Goal: Contribute content: Add original content to the website for others to see

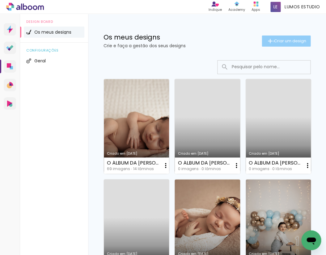
click at [269, 41] on iron-icon at bounding box center [269, 40] width 7 height 7
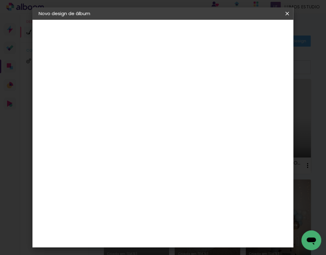
click at [140, 83] on input at bounding box center [140, 83] width 0 height 10
type input "P"
type input "O ÁLBUM DA JÚLIA"
type paper-input "O ÁLBUM DA JÚLIA"
click at [0, 0] on slot "Avançar" at bounding box center [0, 0] width 0 height 0
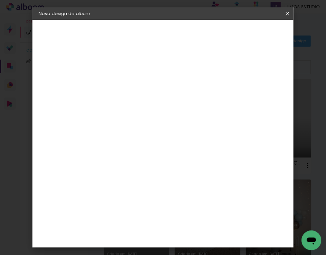
click at [0, 0] on slot "Tamanho Livre" at bounding box center [0, 0] width 0 height 0
click at [176, 138] on div "DreambooksPro" at bounding box center [156, 139] width 40 height 5
click at [0, 0] on slot "Avançar" at bounding box center [0, 0] width 0 height 0
click at [164, 103] on input "text" at bounding box center [152, 108] width 24 height 10
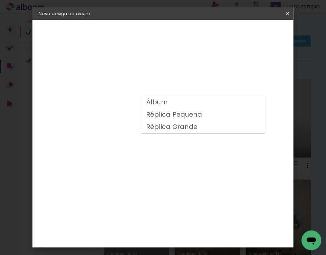
click at [184, 105] on paper-item "Álbum" at bounding box center [203, 102] width 124 height 12
type input "Álbum"
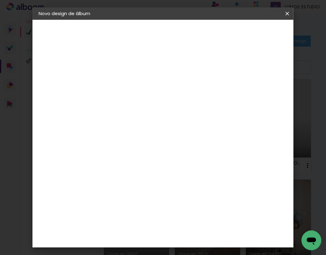
scroll to position [112, 0]
click at [173, 169] on span "20 × 20" at bounding box center [167, 175] width 29 height 13
click at [0, 0] on slot "Avançar" at bounding box center [0, 0] width 0 height 0
click at [249, 37] on span "Iniciar design" at bounding box center [242, 35] width 14 height 9
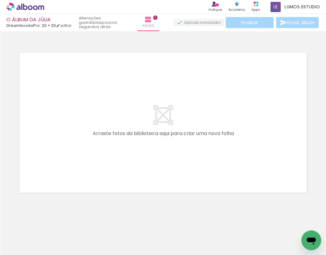
scroll to position [0, 61]
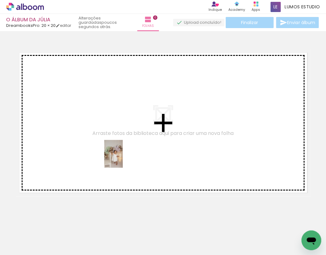
drag, startPoint x: 180, startPoint y: 236, endPoint x: 110, endPoint y: 131, distance: 126.2
click at [110, 131] on quentale-workspace at bounding box center [163, 127] width 326 height 255
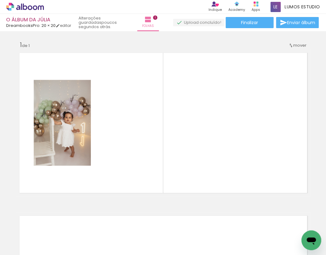
scroll to position [0, 167]
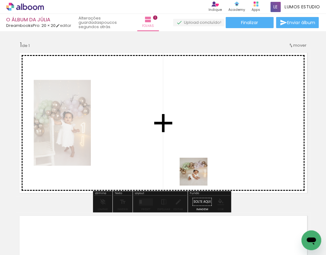
drag, startPoint x: 175, startPoint y: 240, endPoint x: 226, endPoint y: 140, distance: 112.1
click at [226, 140] on quentale-workspace at bounding box center [163, 127] width 326 height 255
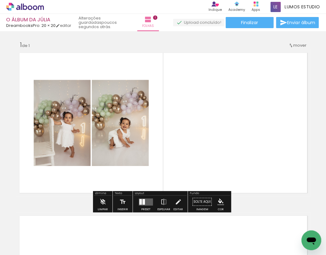
click at [143, 202] on div at bounding box center [144, 202] width 2 height 6
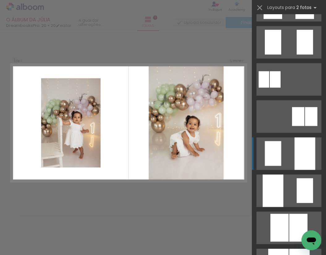
scroll to position [178, 0]
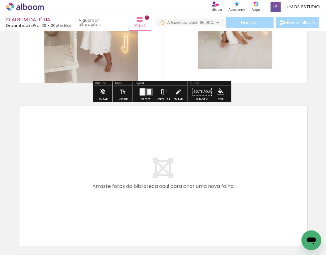
scroll to position [165, 0]
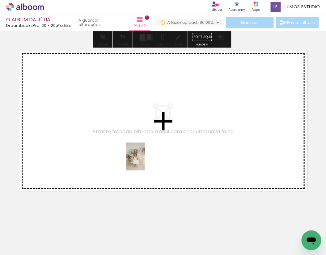
drag, startPoint x: 215, startPoint y: 237, endPoint x: 144, endPoint y: 160, distance: 105.5
click at [144, 160] on quentale-workspace at bounding box center [163, 127] width 326 height 255
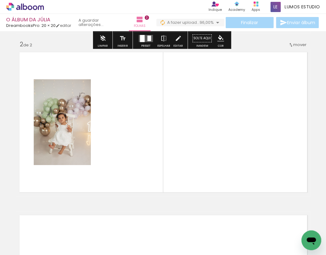
scroll to position [162, 0]
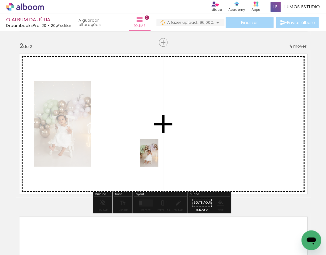
drag, startPoint x: 241, startPoint y: 236, endPoint x: 158, endPoint y: 157, distance: 114.2
click at [158, 157] on quentale-workspace at bounding box center [163, 127] width 326 height 255
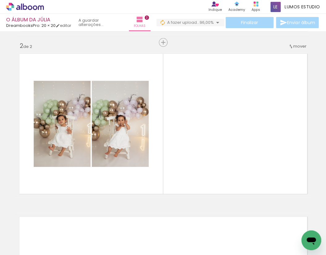
scroll to position [0, 204]
drag, startPoint x: 126, startPoint y: 253, endPoint x: 169, endPoint y: 252, distance: 42.7
click at [51, 252] on iron-horizontal-list at bounding box center [44, 235] width 12 height 39
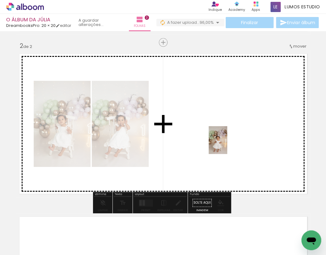
drag, startPoint x: 276, startPoint y: 238, endPoint x: 227, endPoint y: 145, distance: 105.4
click at [227, 145] on quentale-workspace at bounding box center [163, 127] width 326 height 255
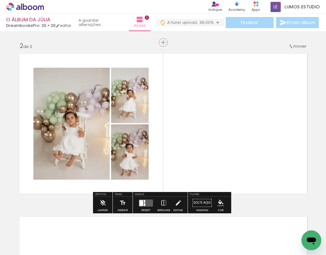
click at [141, 206] on quentale-layouter at bounding box center [146, 202] width 14 height 7
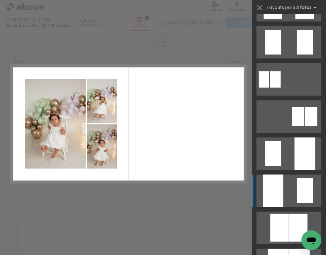
scroll to position [0, 0]
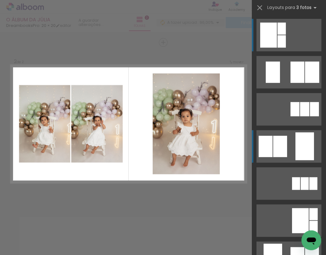
click at [286, 48] on div at bounding box center [282, 41] width 8 height 12
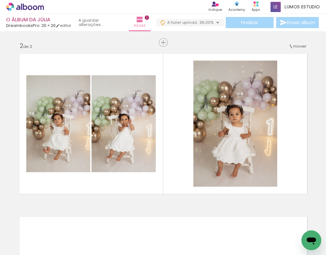
scroll to position [0, 242]
drag, startPoint x: 196, startPoint y: 253, endPoint x: 245, endPoint y: 241, distance: 49.8
click at [51, 253] on iron-horizontal-list at bounding box center [44, 235] width 12 height 39
drag, startPoint x: 268, startPoint y: 238, endPoint x: 258, endPoint y: 165, distance: 73.9
click at [258, 165] on quentale-workspace at bounding box center [163, 127] width 326 height 255
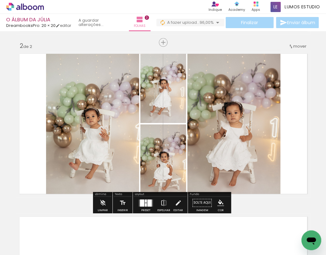
click at [145, 204] on div at bounding box center [146, 204] width 2 height 3
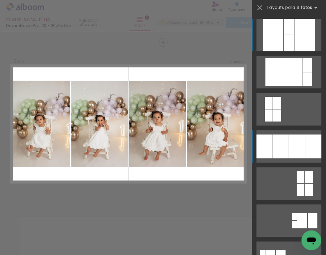
click at [294, 51] on div at bounding box center [289, 43] width 10 height 16
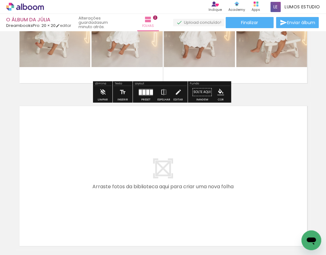
scroll to position [328, 0]
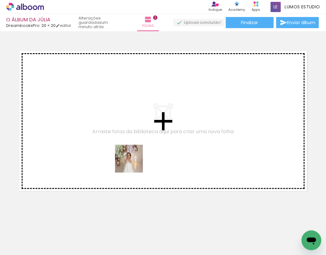
drag, startPoint x: 205, startPoint y: 236, endPoint x: 126, endPoint y: 153, distance: 114.6
click at [126, 153] on quentale-workspace at bounding box center [163, 127] width 326 height 255
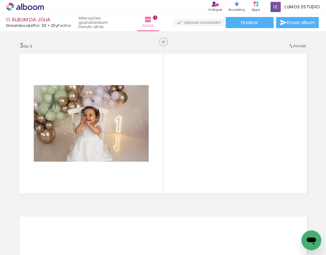
scroll to position [325, 0]
drag, startPoint x: 100, startPoint y: 213, endPoint x: 138, endPoint y: 171, distance: 56.9
click at [138, 171] on quentale-workspace at bounding box center [163, 127] width 326 height 255
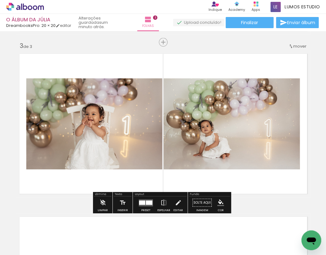
scroll to position [0, 0]
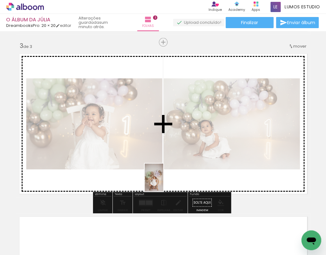
drag, startPoint x: 82, startPoint y: 229, endPoint x: 183, endPoint y: 175, distance: 114.0
click at [183, 175] on quentale-workspace at bounding box center [163, 127] width 326 height 255
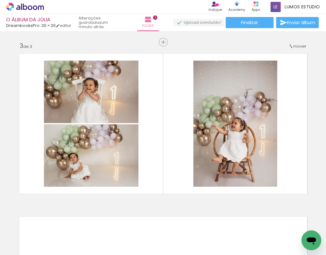
scroll to position [0, 157]
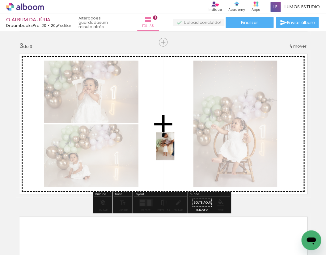
drag, startPoint x: 113, startPoint y: 239, endPoint x: 175, endPoint y: 150, distance: 108.8
click at [175, 150] on quentale-workspace at bounding box center [163, 127] width 326 height 255
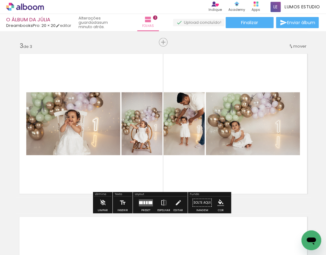
click at [146, 204] on quentale-layouter at bounding box center [146, 202] width 14 height 7
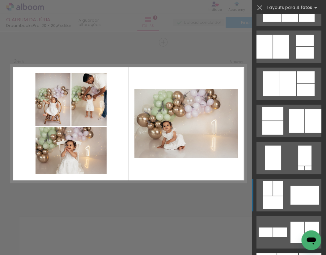
scroll to position [345, 0]
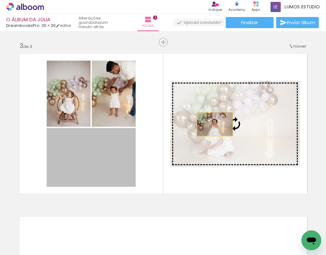
drag, startPoint x: 100, startPoint y: 169, endPoint x: 213, endPoint y: 124, distance: 122.1
click at [0, 0] on slot at bounding box center [0, 0] width 0 height 0
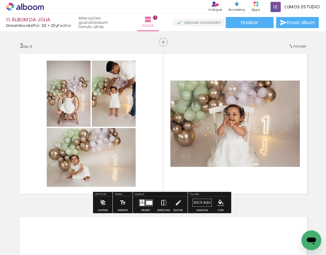
click at [160, 202] on iron-icon at bounding box center [163, 203] width 7 height 12
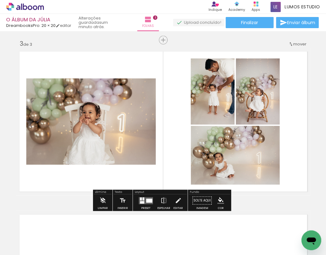
scroll to position [348, 0]
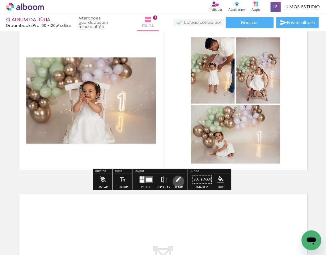
click at [177, 181] on iron-icon at bounding box center [178, 179] width 7 height 12
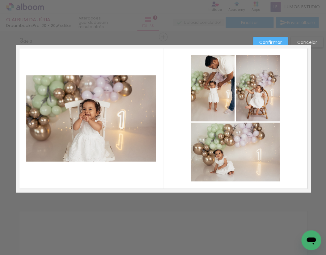
scroll to position [325, 0]
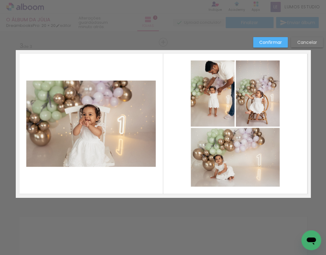
click at [130, 117] on quentale-photo at bounding box center [91, 124] width 130 height 86
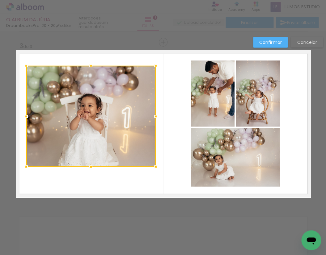
drag, startPoint x: 87, startPoint y: 79, endPoint x: 90, endPoint y: 64, distance: 15.0
click at [90, 64] on div at bounding box center [91, 66] width 12 height 12
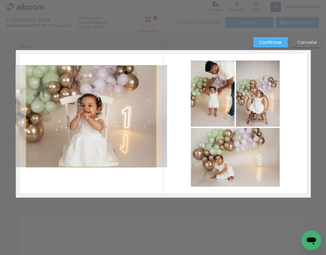
drag, startPoint x: 87, startPoint y: 106, endPoint x: 87, endPoint y: 111, distance: 4.9
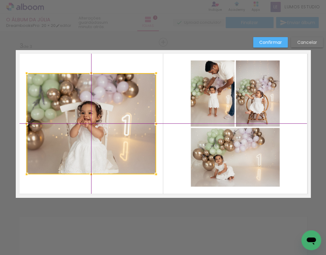
drag, startPoint x: 83, startPoint y: 111, endPoint x: 83, endPoint y: 120, distance: 8.7
click at [83, 120] on div at bounding box center [92, 123] width 130 height 101
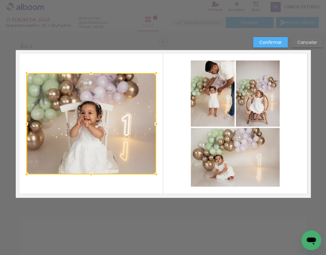
click at [0, 0] on slot "Confirmar" at bounding box center [0, 0] width 0 height 0
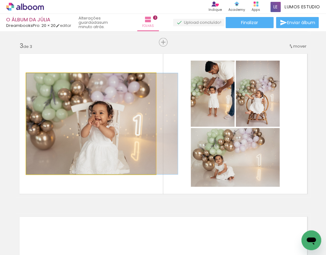
drag, startPoint x: 94, startPoint y: 120, endPoint x: 110, endPoint y: 121, distance: 15.8
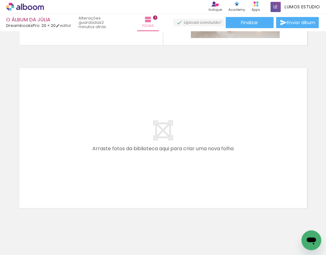
scroll to position [0, 0]
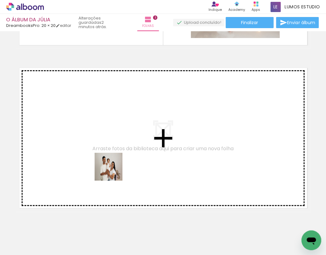
drag, startPoint x: 106, startPoint y: 240, endPoint x: 114, endPoint y: 167, distance: 73.1
click at [114, 167] on quentale-workspace at bounding box center [163, 127] width 326 height 255
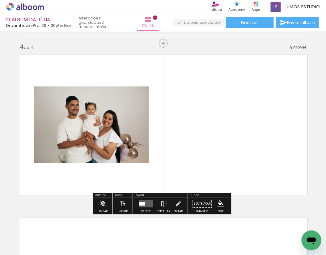
scroll to position [488, 0]
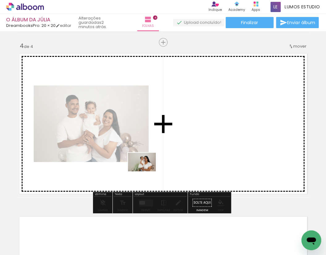
drag, startPoint x: 136, startPoint y: 234, endPoint x: 147, endPoint y: 171, distance: 63.9
click at [147, 171] on quentale-workspace at bounding box center [163, 127] width 326 height 255
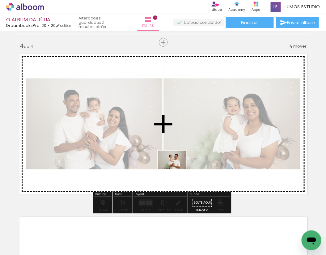
drag, startPoint x: 207, startPoint y: 236, endPoint x: 176, endPoint y: 164, distance: 78.7
click at [176, 164] on quentale-workspace at bounding box center [163, 127] width 326 height 255
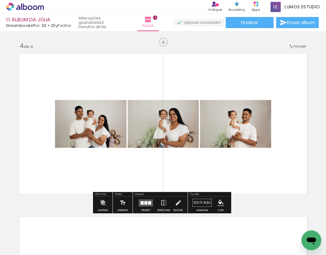
click at [146, 204] on quentale-layouter at bounding box center [146, 202] width 14 height 7
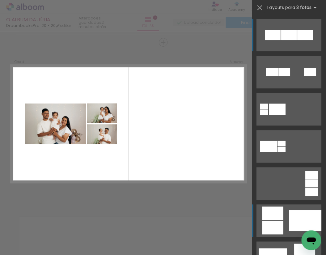
scroll to position [112, 0]
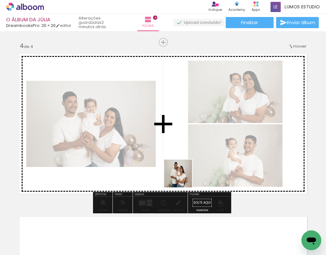
drag, startPoint x: 174, startPoint y: 235, endPoint x: 183, endPoint y: 164, distance: 71.6
click at [183, 164] on quentale-workspace at bounding box center [163, 127] width 326 height 255
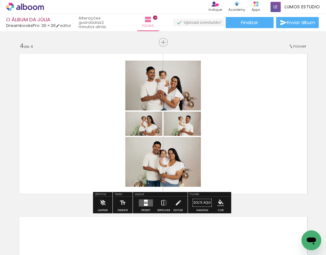
click at [147, 202] on quentale-layouter at bounding box center [146, 202] width 14 height 7
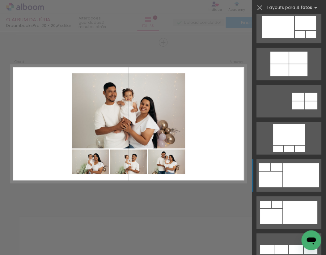
scroll to position [417, 0]
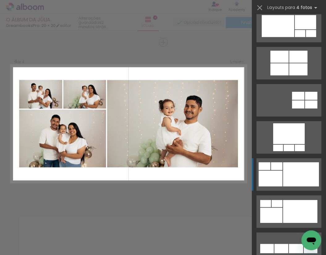
click at [293, 151] on div at bounding box center [289, 148] width 11 height 6
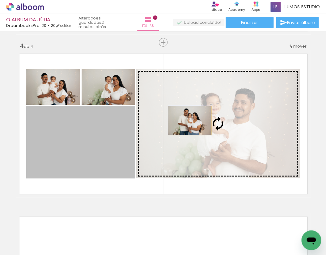
drag, startPoint x: 84, startPoint y: 138, endPoint x: 196, endPoint y: 119, distance: 113.6
click at [0, 0] on slot at bounding box center [0, 0] width 0 height 0
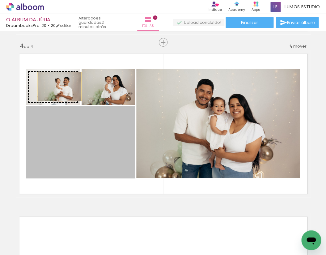
drag, startPoint x: 80, startPoint y: 154, endPoint x: 58, endPoint y: 87, distance: 71.1
click at [0, 0] on slot at bounding box center [0, 0] width 0 height 0
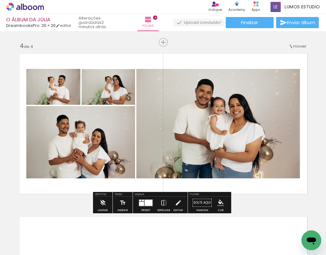
click at [146, 208] on div at bounding box center [146, 203] width 17 height 12
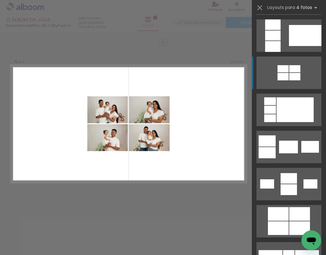
scroll to position [991, 0]
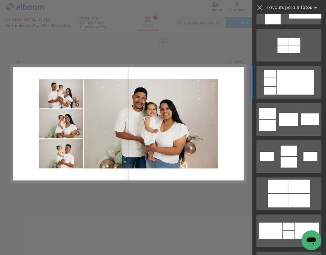
click at [286, 85] on div at bounding box center [295, 82] width 37 height 25
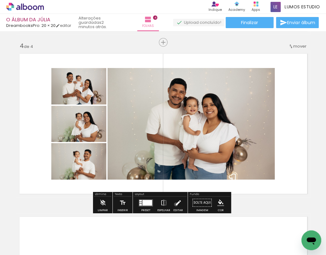
click at [175, 204] on iron-icon at bounding box center [178, 203] width 7 height 12
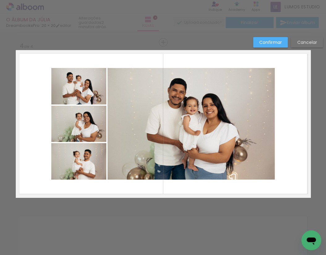
click at [92, 92] on quentale-photo at bounding box center [78, 86] width 55 height 36
click at [92, 117] on quentale-photo at bounding box center [78, 124] width 55 height 36
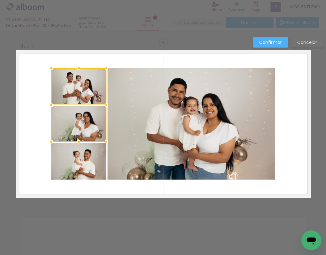
click at [85, 158] on quentale-photo at bounding box center [78, 161] width 55 height 36
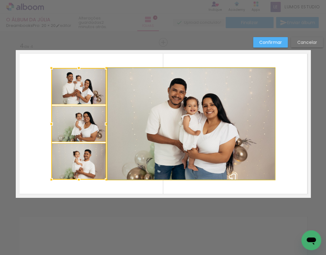
click at [137, 134] on quentale-photo at bounding box center [191, 124] width 167 height 112
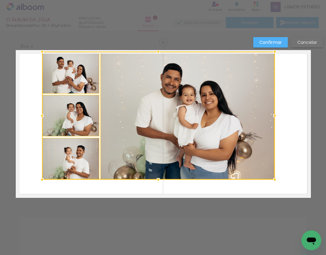
drag, startPoint x: 48, startPoint y: 68, endPoint x: 39, endPoint y: 53, distance: 16.9
click at [39, 53] on div at bounding box center [42, 51] width 12 height 12
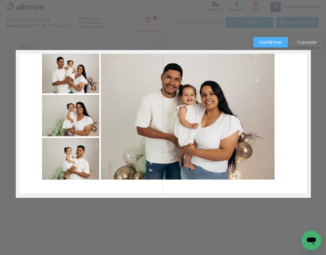
click at [66, 75] on quentale-photo at bounding box center [70, 73] width 57 height 42
click at [79, 113] on quentale-photo at bounding box center [70, 115] width 57 height 41
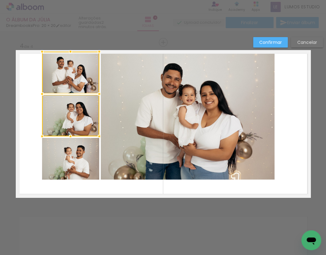
click at [130, 102] on quentale-photo at bounding box center [188, 116] width 174 height 128
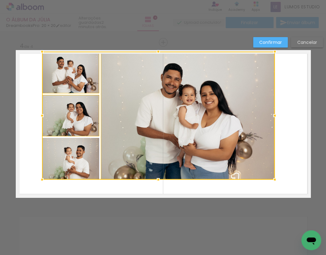
click at [90, 154] on div at bounding box center [158, 116] width 233 height 128
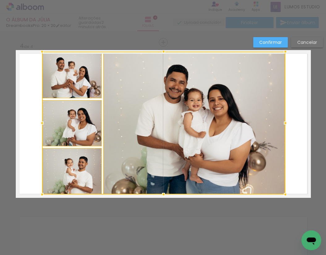
drag, startPoint x: 274, startPoint y: 179, endPoint x: 284, endPoint y: 191, distance: 16.2
click at [284, 191] on div at bounding box center [285, 194] width 12 height 12
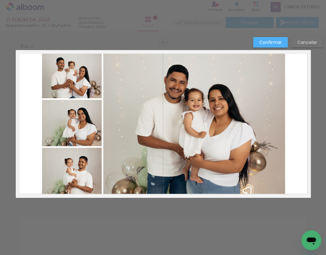
click at [81, 73] on quentale-photo at bounding box center [72, 75] width 60 height 47
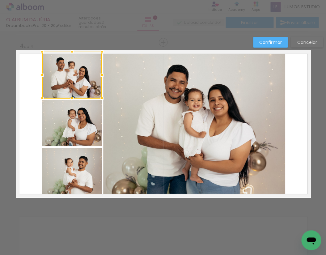
click at [93, 117] on quentale-photo at bounding box center [72, 123] width 60 height 46
click at [85, 168] on quentale-photo at bounding box center [72, 171] width 60 height 47
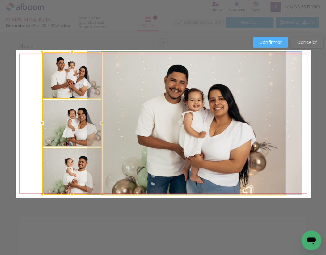
click at [164, 139] on quentale-photo at bounding box center [194, 123] width 182 height 143
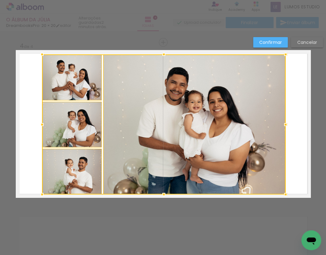
click at [283, 54] on div at bounding box center [285, 54] width 12 height 12
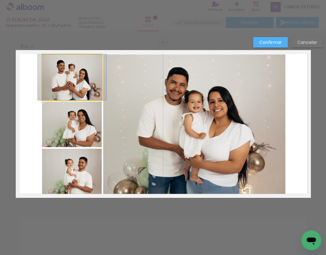
click at [82, 77] on quentale-photo at bounding box center [72, 77] width 60 height 46
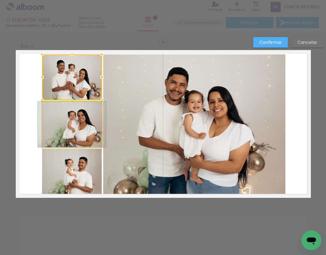
click at [79, 120] on quentale-photo at bounding box center [72, 124] width 60 height 45
drag, startPoint x: 75, startPoint y: 175, endPoint x: 128, endPoint y: 152, distance: 57.8
click at [75, 175] on quentale-photo at bounding box center [72, 172] width 60 height 46
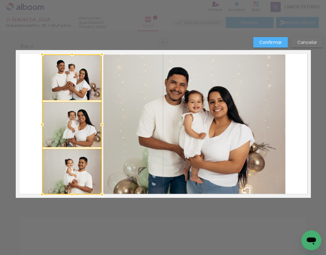
click at [132, 139] on quentale-photo at bounding box center [194, 124] width 182 height 140
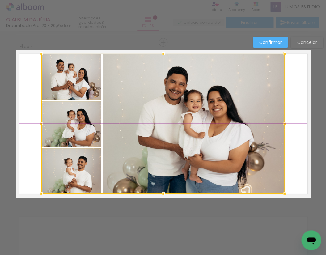
drag, startPoint x: 135, startPoint y: 135, endPoint x: 138, endPoint y: 133, distance: 3.5
click at [138, 133] on div at bounding box center [163, 124] width 244 height 140
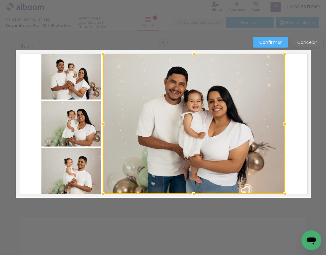
click at [0, 0] on slot "Confirmar" at bounding box center [0, 0] width 0 height 0
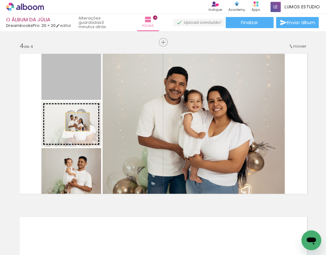
drag, startPoint x: 79, startPoint y: 80, endPoint x: 75, endPoint y: 122, distance: 42.2
click at [0, 0] on slot at bounding box center [0, 0] width 0 height 0
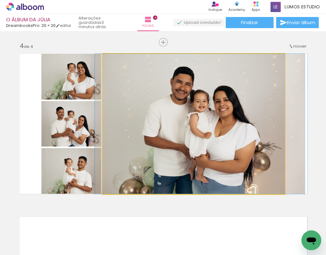
drag, startPoint x: 236, startPoint y: 135, endPoint x: 242, endPoint y: 135, distance: 6.2
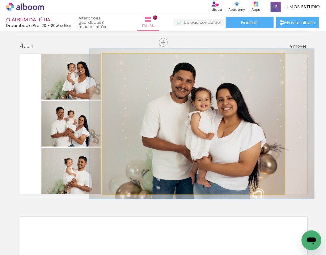
type paper-slider "107"
click at [117, 62] on div at bounding box center [119, 61] width 6 height 6
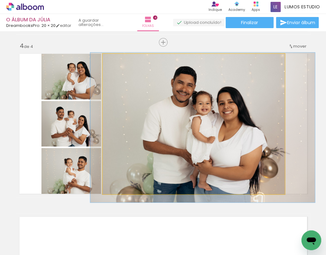
drag, startPoint x: 171, startPoint y: 110, endPoint x: 172, endPoint y: 114, distance: 3.5
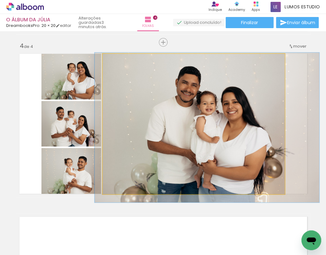
drag, startPoint x: 172, startPoint y: 114, endPoint x: 176, endPoint y: 114, distance: 4.3
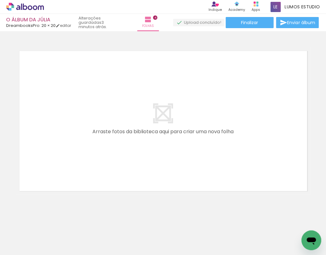
scroll to position [0, 206]
drag, startPoint x: 120, startPoint y: 253, endPoint x: 219, endPoint y: 249, distance: 99.0
click at [51, 249] on iron-horizontal-list at bounding box center [44, 235] width 12 height 39
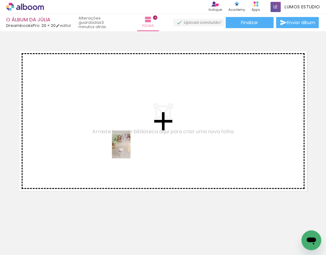
drag, startPoint x: 120, startPoint y: 242, endPoint x: 130, endPoint y: 146, distance: 96.9
click at [130, 146] on quentale-workspace at bounding box center [163, 127] width 326 height 255
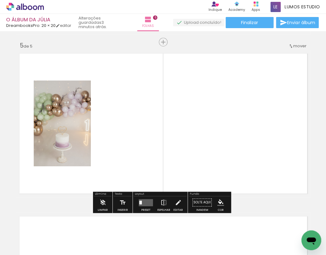
scroll to position [651, 0]
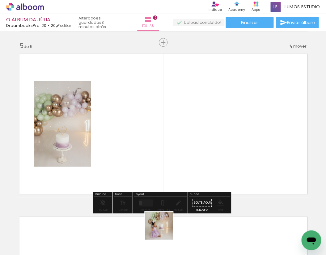
drag, startPoint x: 164, startPoint y: 230, endPoint x: 177, endPoint y: 160, distance: 72.1
click at [177, 160] on quentale-workspace at bounding box center [163, 127] width 326 height 255
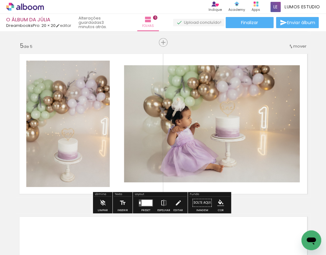
click at [147, 202] on div at bounding box center [147, 202] width 11 height 6
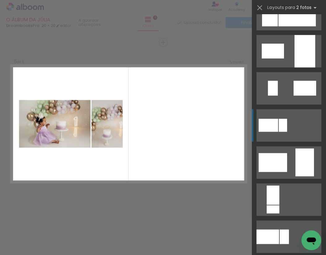
scroll to position [108, 0]
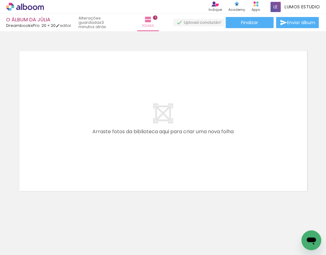
scroll to position [0, 511]
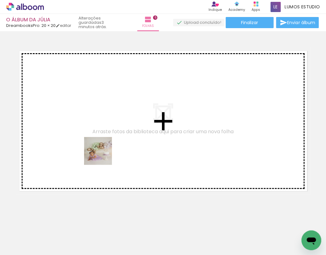
drag, startPoint x: 111, startPoint y: 240, endPoint x: 102, endPoint y: 149, distance: 91.1
click at [102, 149] on quentale-workspace at bounding box center [163, 127] width 326 height 255
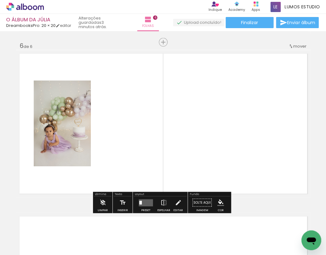
scroll to position [814, 0]
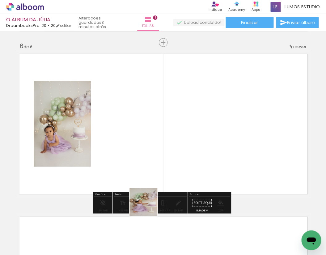
drag, startPoint x: 147, startPoint y: 233, endPoint x: 157, endPoint y: 146, distance: 87.8
click at [157, 146] on quentale-workspace at bounding box center [163, 127] width 326 height 255
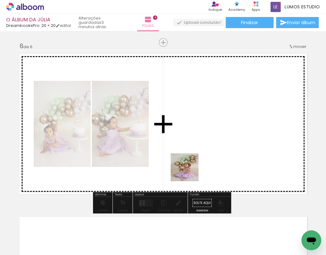
drag, startPoint x: 181, startPoint y: 236, endPoint x: 193, endPoint y: 152, distance: 85.0
click at [193, 152] on quentale-workspace at bounding box center [163, 127] width 326 height 255
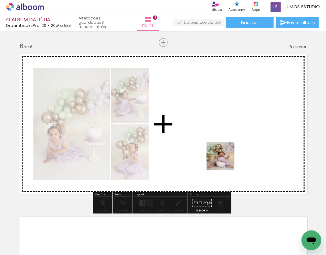
drag, startPoint x: 212, startPoint y: 237, endPoint x: 225, endPoint y: 161, distance: 77.1
click at [225, 161] on quentale-workspace at bounding box center [163, 127] width 326 height 255
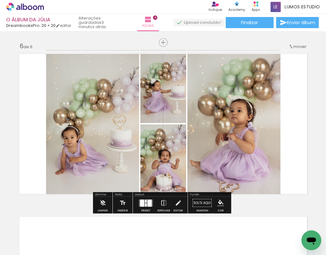
click at [145, 203] on quentale-layouter at bounding box center [146, 202] width 14 height 7
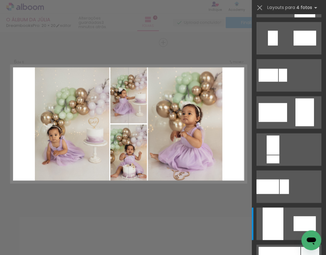
scroll to position [0, 0]
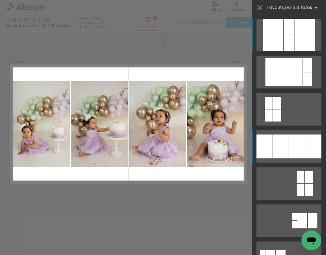
click at [303, 72] on div at bounding box center [307, 65] width 9 height 14
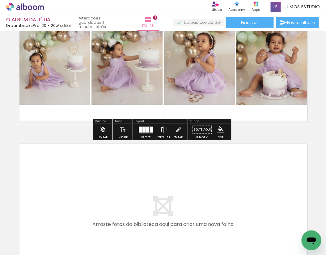
scroll to position [941, 0]
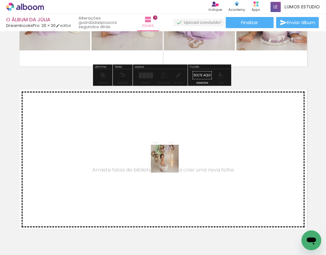
drag, startPoint x: 176, startPoint y: 241, endPoint x: 165, endPoint y: 154, distance: 87.3
click at [165, 154] on quentale-workspace at bounding box center [163, 127] width 326 height 255
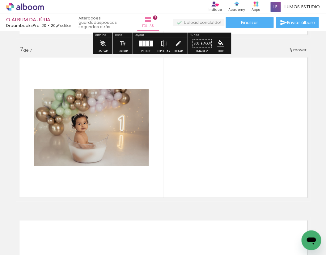
scroll to position [977, 0]
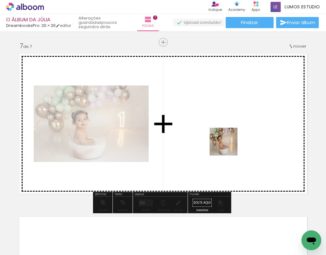
drag, startPoint x: 244, startPoint y: 238, endPoint x: 228, endPoint y: 146, distance: 93.5
click at [228, 146] on quentale-workspace at bounding box center [163, 127] width 326 height 255
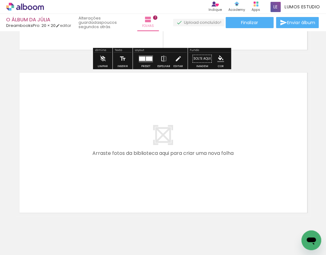
scroll to position [1143, 0]
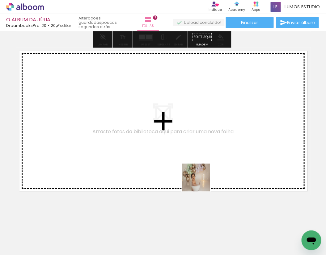
drag, startPoint x: 216, startPoint y: 235, endPoint x: 171, endPoint y: 144, distance: 101.1
click at [171, 144] on quentale-workspace at bounding box center [163, 127] width 326 height 255
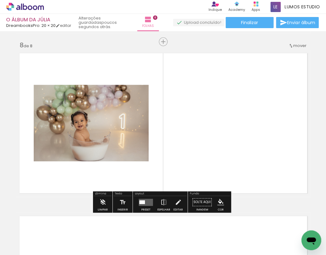
scroll to position [1140, 0]
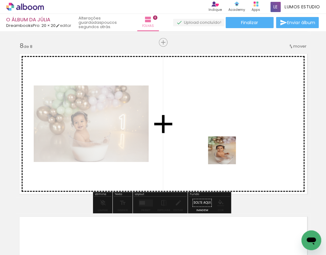
drag, startPoint x: 307, startPoint y: 225, endPoint x: 224, endPoint y: 153, distance: 109.3
click at [224, 153] on quentale-workspace at bounding box center [163, 127] width 326 height 255
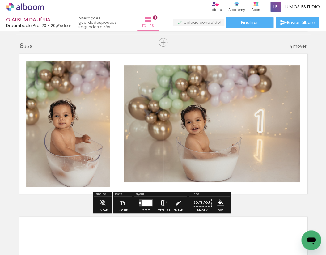
click at [162, 203] on iron-icon at bounding box center [163, 203] width 7 height 12
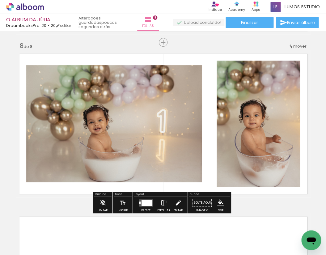
click at [181, 203] on paper-button "Editar" at bounding box center [178, 205] width 13 height 16
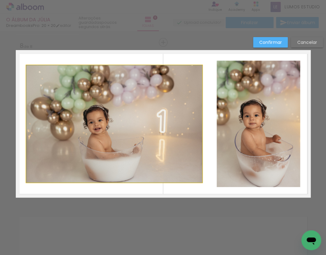
click at [177, 101] on quentale-photo at bounding box center [114, 123] width 176 height 117
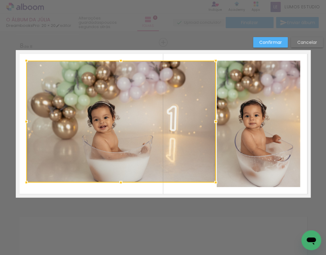
drag, startPoint x: 202, startPoint y: 64, endPoint x: 212, endPoint y: 61, distance: 10.7
click at [212, 61] on div at bounding box center [216, 60] width 12 height 12
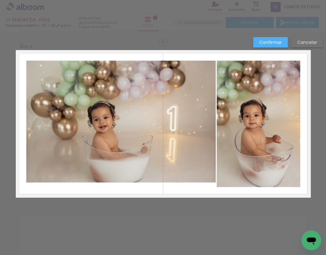
click at [121, 166] on quentale-photo at bounding box center [121, 122] width 190 height 122
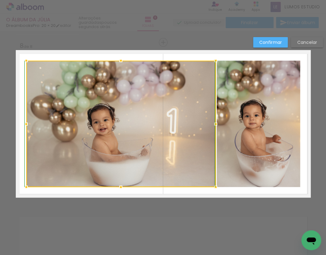
drag, startPoint x: 119, startPoint y: 185, endPoint x: 119, endPoint y: 191, distance: 6.2
click at [119, 191] on div at bounding box center [121, 187] width 12 height 12
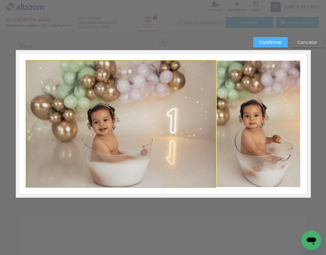
drag, startPoint x: 158, startPoint y: 122, endPoint x: 212, endPoint y: 115, distance: 54.2
click at [158, 122] on quentale-photo at bounding box center [121, 124] width 190 height 126
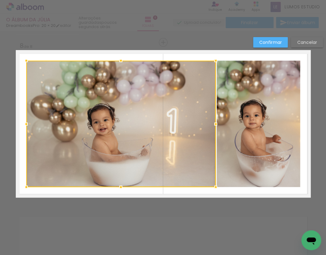
click at [225, 113] on quentale-photo at bounding box center [258, 124] width 83 height 126
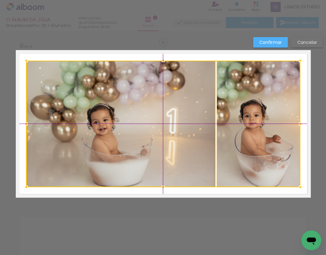
click at [225, 106] on div at bounding box center [163, 124] width 274 height 126
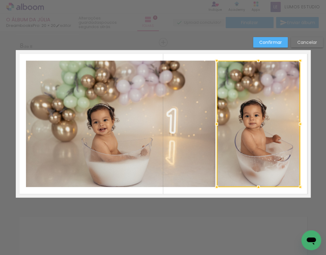
click at [0, 0] on slot "Confirmar" at bounding box center [0, 0] width 0 height 0
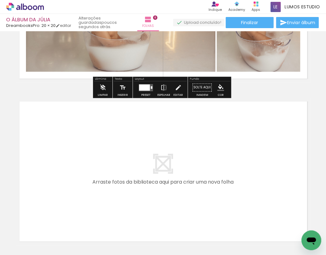
scroll to position [1306, 0]
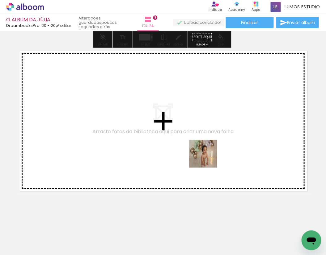
drag, startPoint x: 272, startPoint y: 229, endPoint x: 201, endPoint y: 153, distance: 103.9
click at [201, 153] on quentale-workspace at bounding box center [163, 127] width 326 height 255
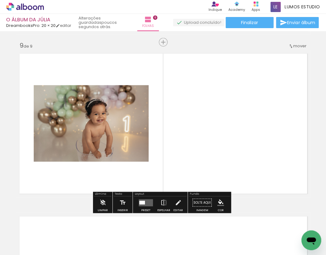
scroll to position [1302, 0]
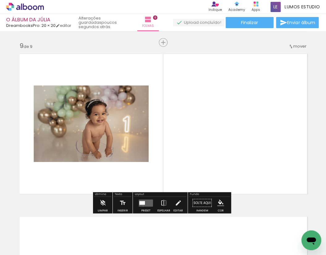
click at [142, 206] on quentale-layouter at bounding box center [146, 202] width 14 height 7
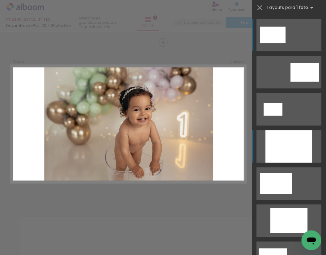
click at [300, 143] on div at bounding box center [289, 146] width 47 height 32
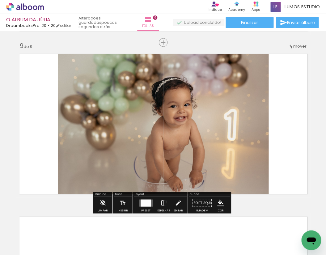
click at [145, 202] on div at bounding box center [146, 202] width 11 height 7
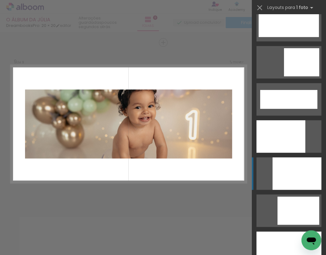
scroll to position [1591, 0]
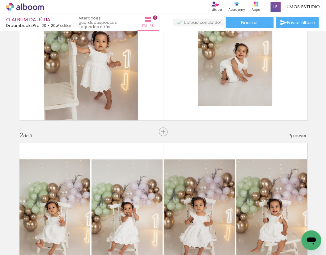
scroll to position [0, 0]
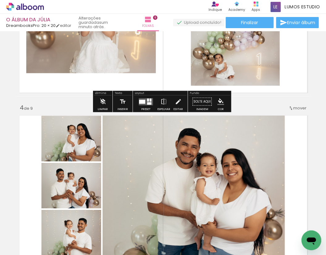
scroll to position [456, 0]
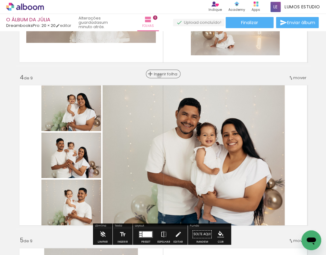
click at [162, 76] on span "Inserir folha" at bounding box center [166, 74] width 24 height 4
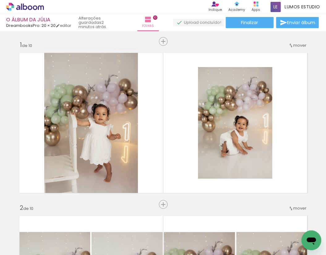
scroll to position [0, 586]
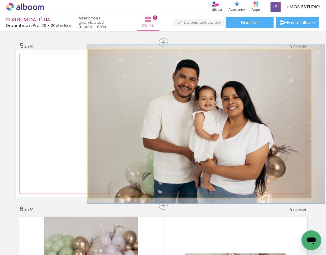
drag, startPoint x: 237, startPoint y: 133, endPoint x: 239, endPoint y: 129, distance: 3.9
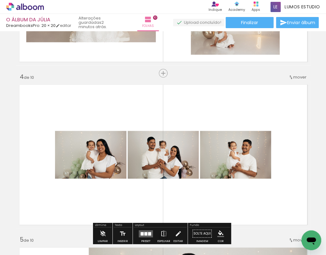
scroll to position [492, 0]
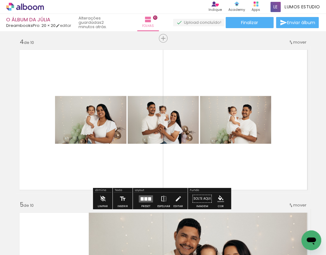
click at [144, 199] on div at bounding box center [145, 198] width 3 height 3
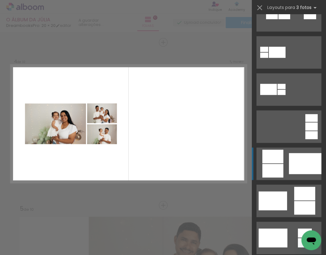
scroll to position [80, 0]
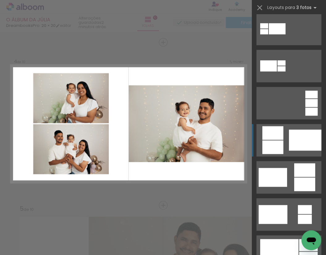
click at [291, 143] on div at bounding box center [305, 140] width 32 height 21
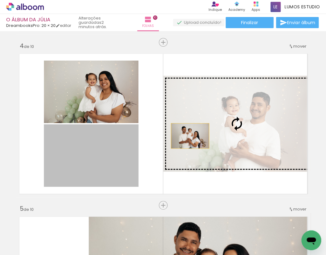
drag, startPoint x: 77, startPoint y: 164, endPoint x: 188, endPoint y: 136, distance: 114.9
click at [0, 0] on slot at bounding box center [0, 0] width 0 height 0
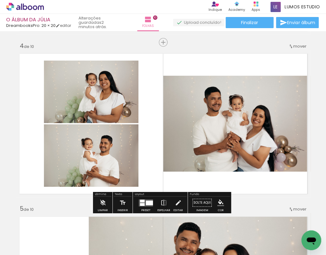
click at [175, 205] on iron-icon at bounding box center [178, 203] width 7 height 12
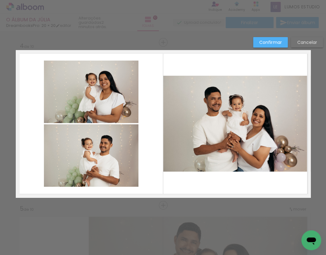
click at [96, 92] on quentale-photo at bounding box center [91, 92] width 95 height 62
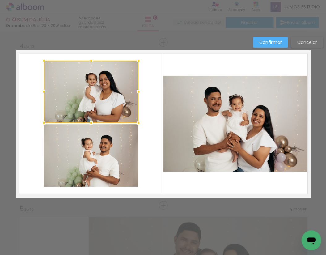
click at [94, 143] on quentale-photo at bounding box center [91, 155] width 95 height 62
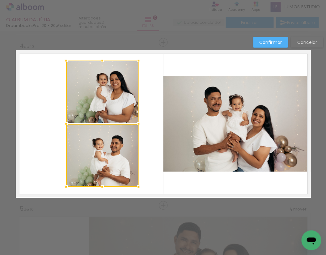
drag, startPoint x: 40, startPoint y: 122, endPoint x: 62, endPoint y: 126, distance: 22.5
click at [62, 126] on div at bounding box center [66, 123] width 12 height 12
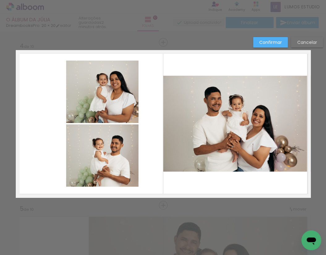
click at [100, 106] on quentale-photo at bounding box center [102, 92] width 72 height 62
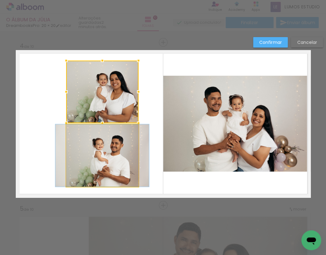
click at [102, 143] on quentale-photo at bounding box center [102, 155] width 72 height 62
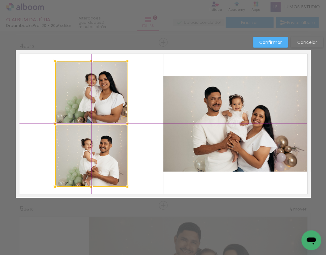
drag, startPoint x: 103, startPoint y: 110, endPoint x: 92, endPoint y: 110, distance: 10.8
click at [92, 110] on div at bounding box center [91, 124] width 72 height 126
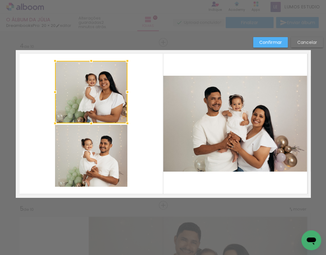
click at [221, 113] on quentale-photo at bounding box center [236, 124] width 147 height 96
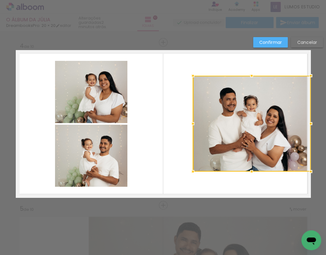
drag, startPoint x: 161, startPoint y: 123, endPoint x: 191, endPoint y: 126, distance: 29.5
click at [191, 126] on div at bounding box center [193, 123] width 12 height 12
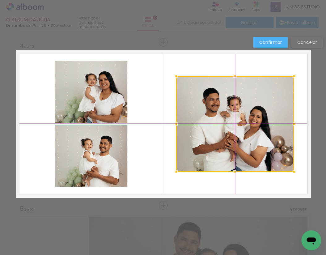
drag, startPoint x: 249, startPoint y: 122, endPoint x: 237, endPoint y: 124, distance: 11.9
click at [237, 124] on div at bounding box center [235, 124] width 118 height 96
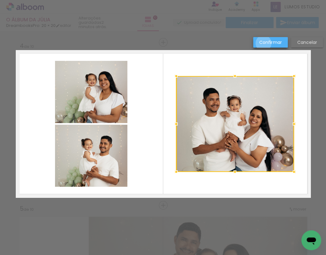
click at [0, 0] on slot "Confirmar" at bounding box center [0, 0] width 0 height 0
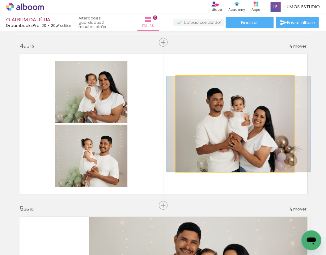
drag, startPoint x: 231, startPoint y: 127, endPoint x: 235, endPoint y: 127, distance: 3.7
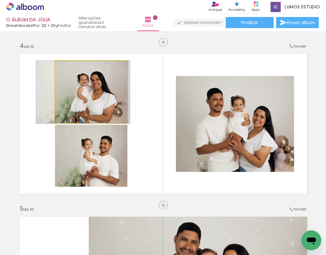
drag, startPoint x: 95, startPoint y: 95, endPoint x: 87, endPoint y: 95, distance: 7.8
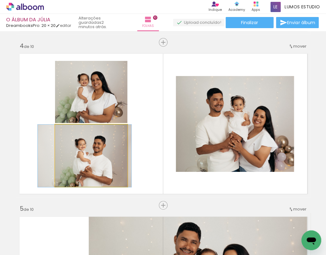
drag, startPoint x: 95, startPoint y: 156, endPoint x: 89, endPoint y: 156, distance: 6.5
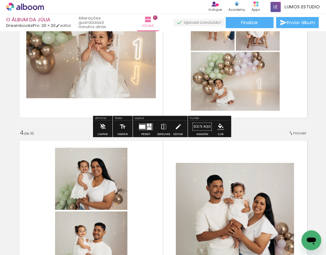
scroll to position [323, 0]
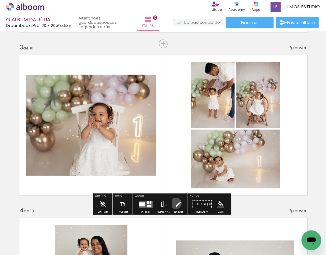
click at [175, 203] on iron-icon at bounding box center [178, 204] width 7 height 12
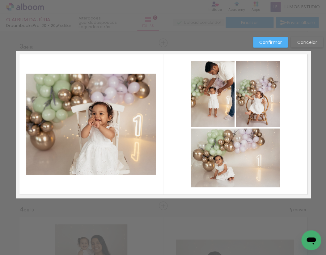
scroll to position [325, 0]
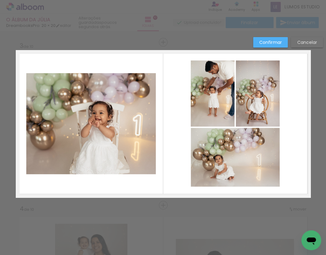
click at [223, 104] on quentale-photo at bounding box center [213, 94] width 44 height 66
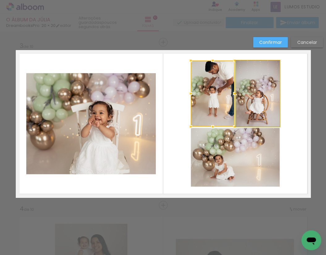
click at [257, 106] on quentale-photo at bounding box center [258, 94] width 44 height 66
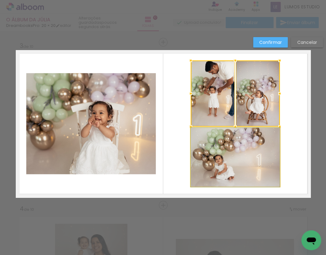
click at [250, 163] on quentale-photo at bounding box center [235, 157] width 89 height 59
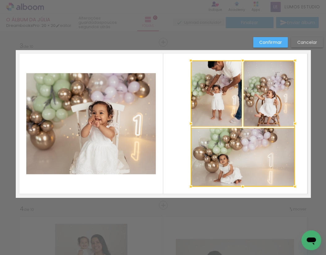
drag, startPoint x: 277, startPoint y: 124, endPoint x: 288, endPoint y: 123, distance: 10.2
click at [289, 123] on div at bounding box center [295, 123] width 12 height 12
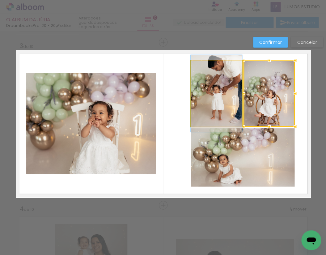
click at [225, 111] on quentale-photo at bounding box center [216, 94] width 51 height 66
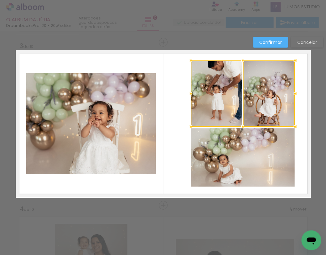
click at [265, 108] on div at bounding box center [243, 94] width 104 height 66
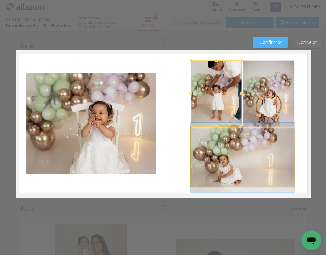
click at [254, 140] on quentale-photo at bounding box center [243, 157] width 104 height 58
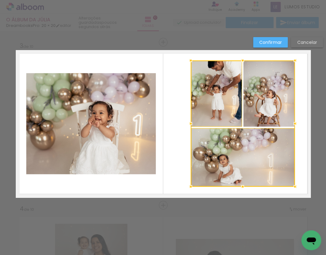
click at [258, 114] on div at bounding box center [243, 124] width 104 height 126
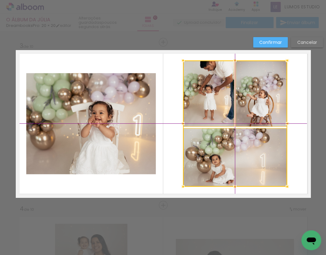
drag, startPoint x: 253, startPoint y: 151, endPoint x: 248, endPoint y: 150, distance: 5.3
click at [248, 150] on div at bounding box center [235, 124] width 104 height 126
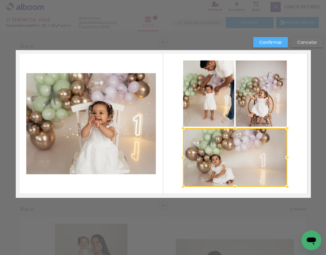
click at [271, 46] on paper-button "Confirmar" at bounding box center [270, 42] width 35 height 11
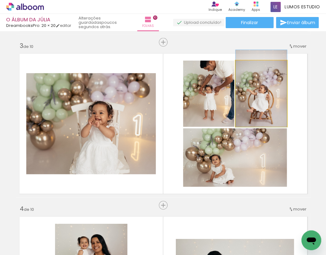
drag, startPoint x: 267, startPoint y: 100, endPoint x: 267, endPoint y: 95, distance: 4.9
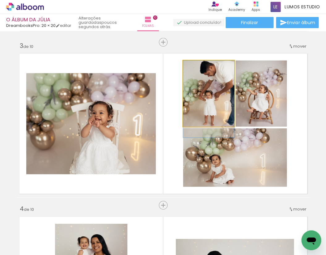
drag, startPoint x: 220, startPoint y: 98, endPoint x: 221, endPoint y: 107, distance: 9.7
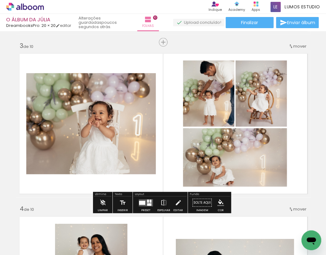
click at [305, 121] on quentale-layouter at bounding box center [163, 123] width 295 height 147
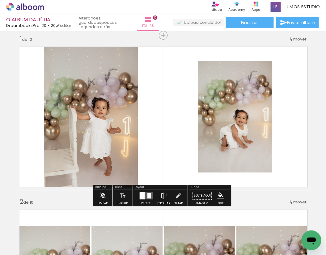
scroll to position [0, 0]
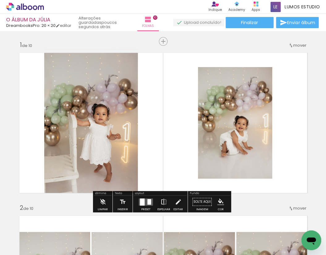
click at [165, 199] on iron-icon at bounding box center [163, 202] width 7 height 12
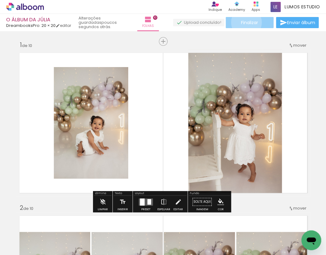
click at [244, 22] on span "Finalizar" at bounding box center [249, 22] width 17 height 4
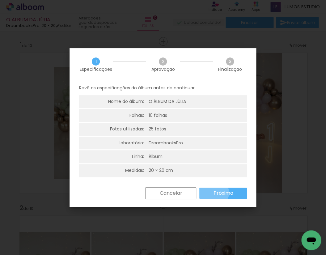
click at [0, 0] on slot "Próximo" at bounding box center [0, 0] width 0 height 0
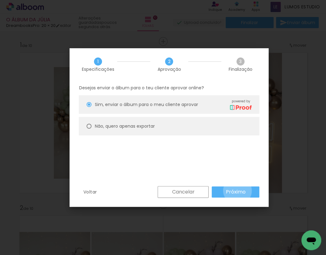
click at [0, 0] on slot "Próximo" at bounding box center [0, 0] width 0 height 0
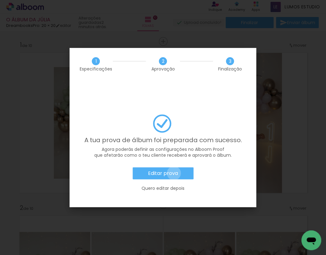
click at [0, 0] on slot "Editar prova" at bounding box center [0, 0] width 0 height 0
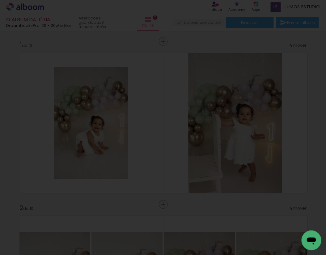
scroll to position [0, 586]
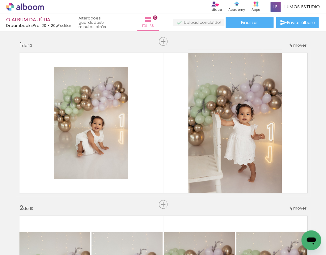
click at [31, 8] on icon at bounding box center [30, 7] width 5 height 5
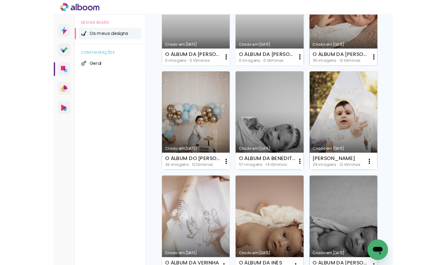
scroll to position [297, 0]
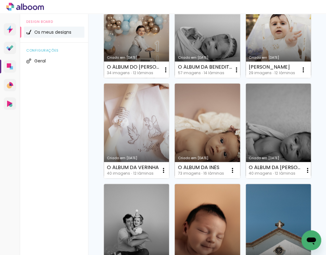
click at [147, 78] on link "Criado em [DATE]" at bounding box center [136, 30] width 65 height 95
